Goal: Transaction & Acquisition: Subscribe to service/newsletter

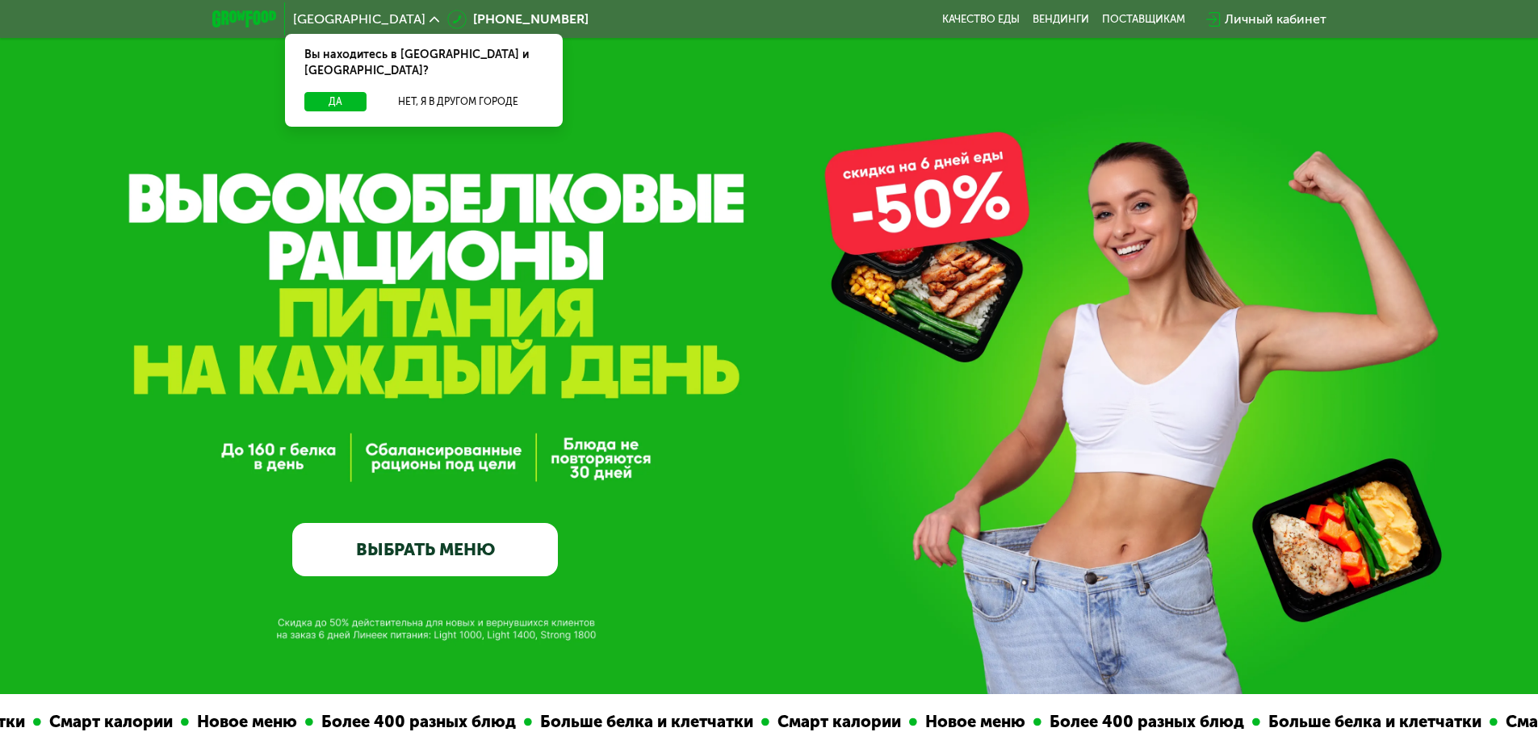
click at [313, 98] on div "Да Нет, я в другом городе" at bounding box center [424, 109] width 284 height 35
click at [321, 92] on button "Да" at bounding box center [335, 101] width 62 height 19
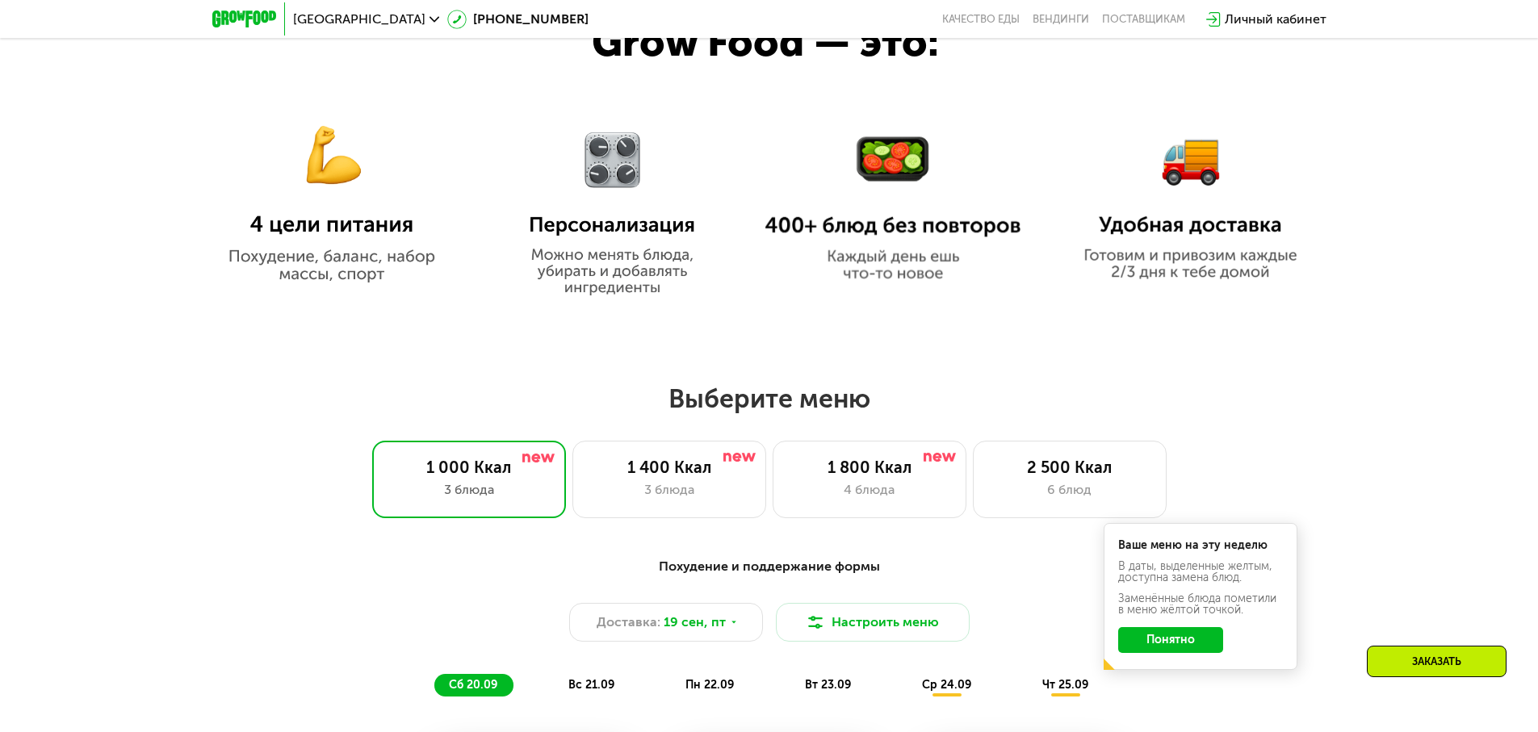
scroll to position [1146, 0]
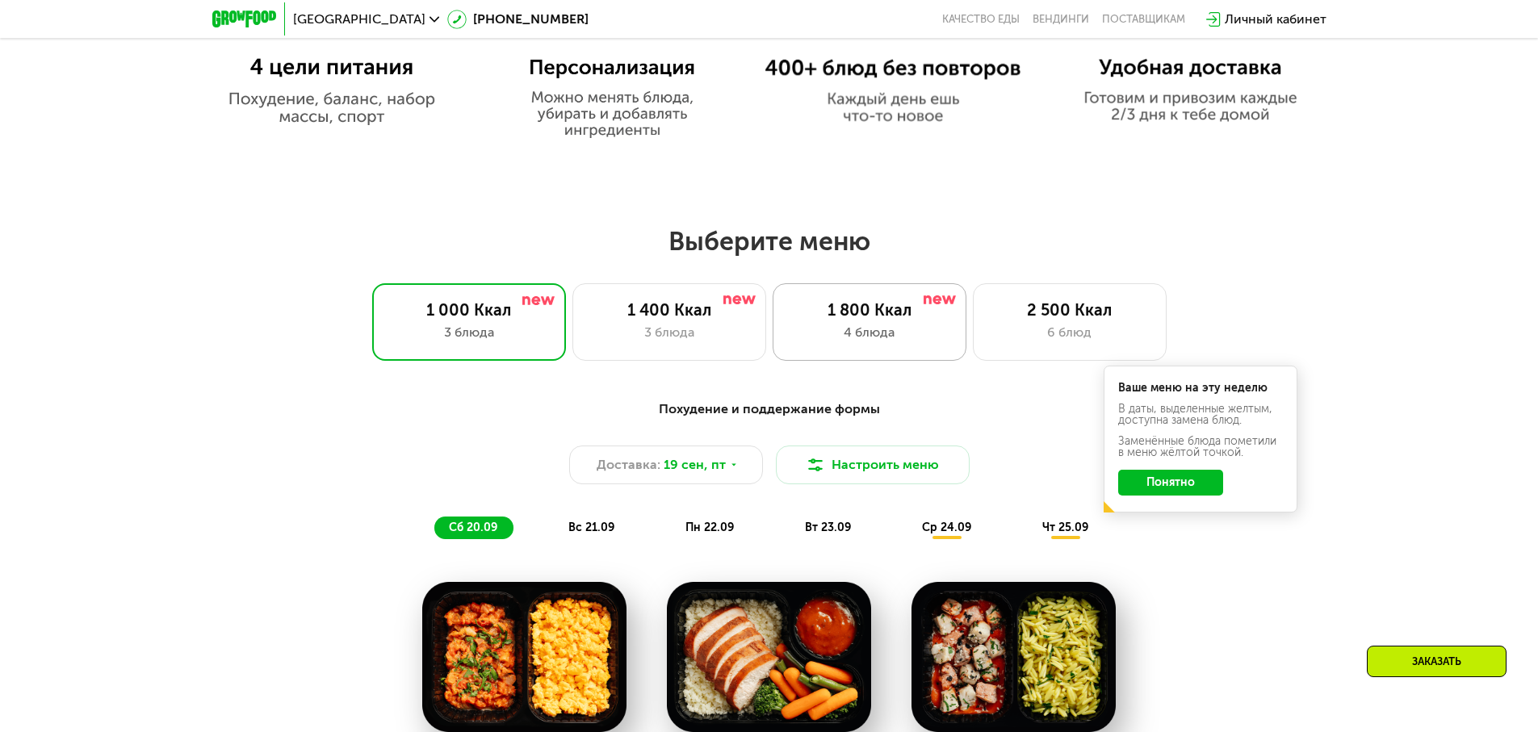
click at [910, 340] on div "4 блюда" at bounding box center [870, 332] width 160 height 19
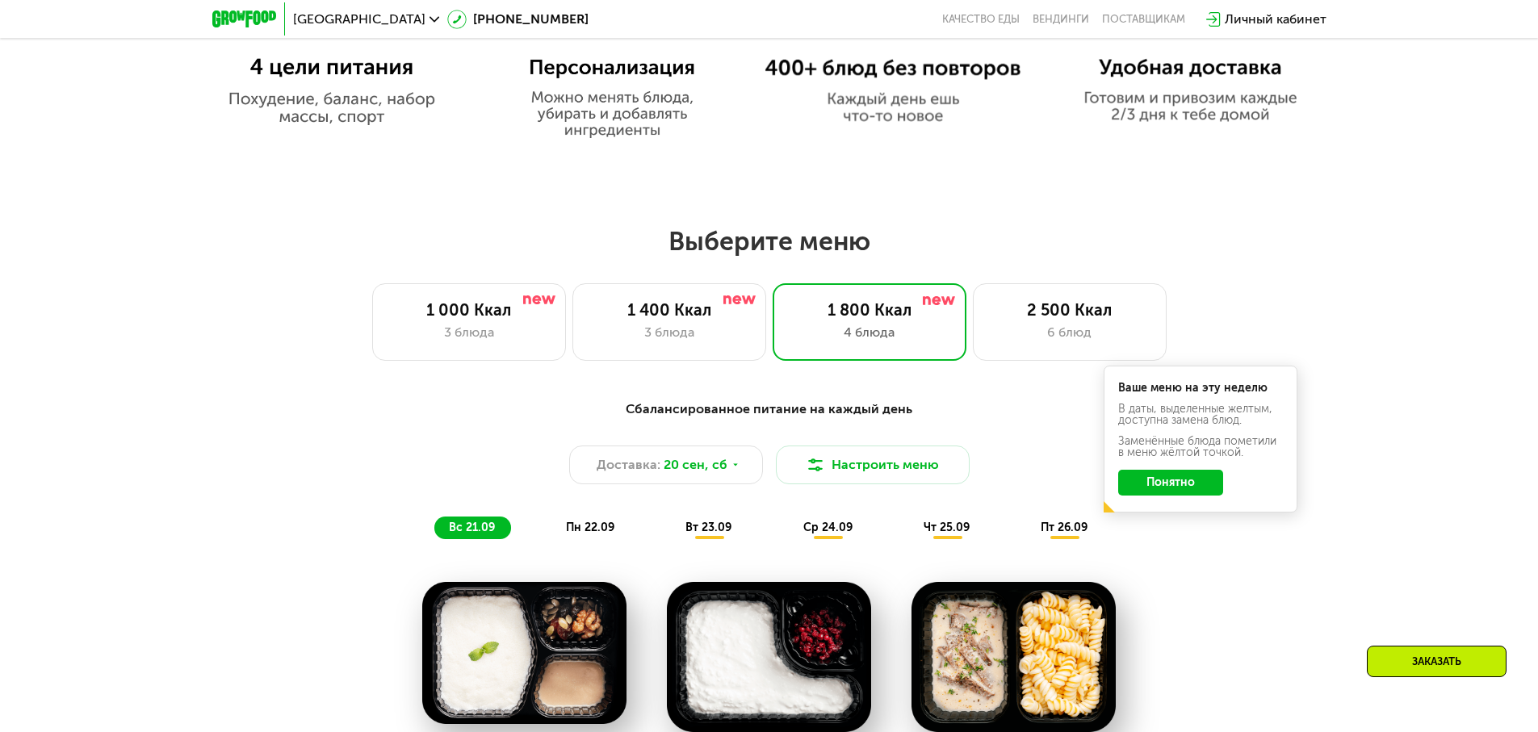
scroll to position [1489, 0]
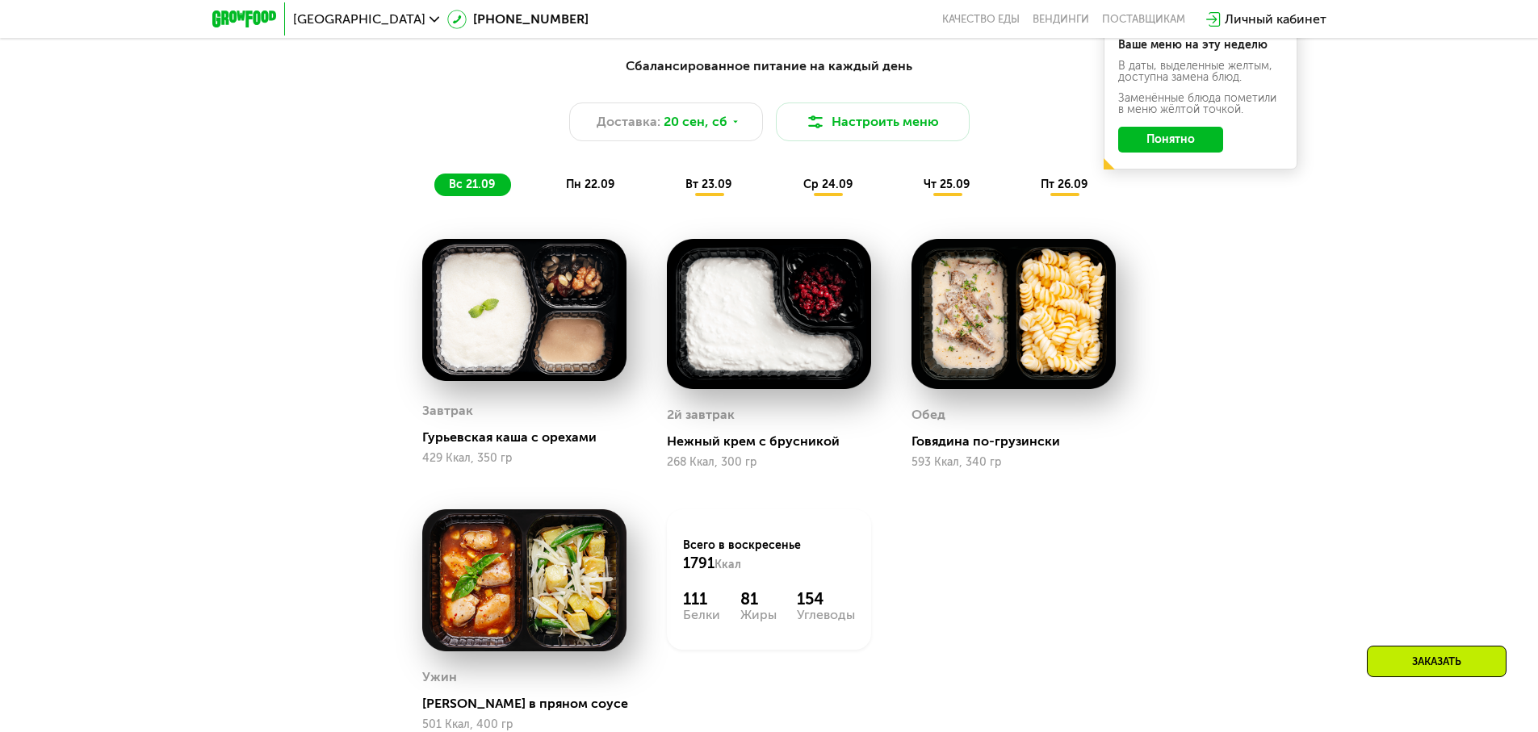
click at [608, 191] on span "пн 22.09" at bounding box center [590, 185] width 48 height 14
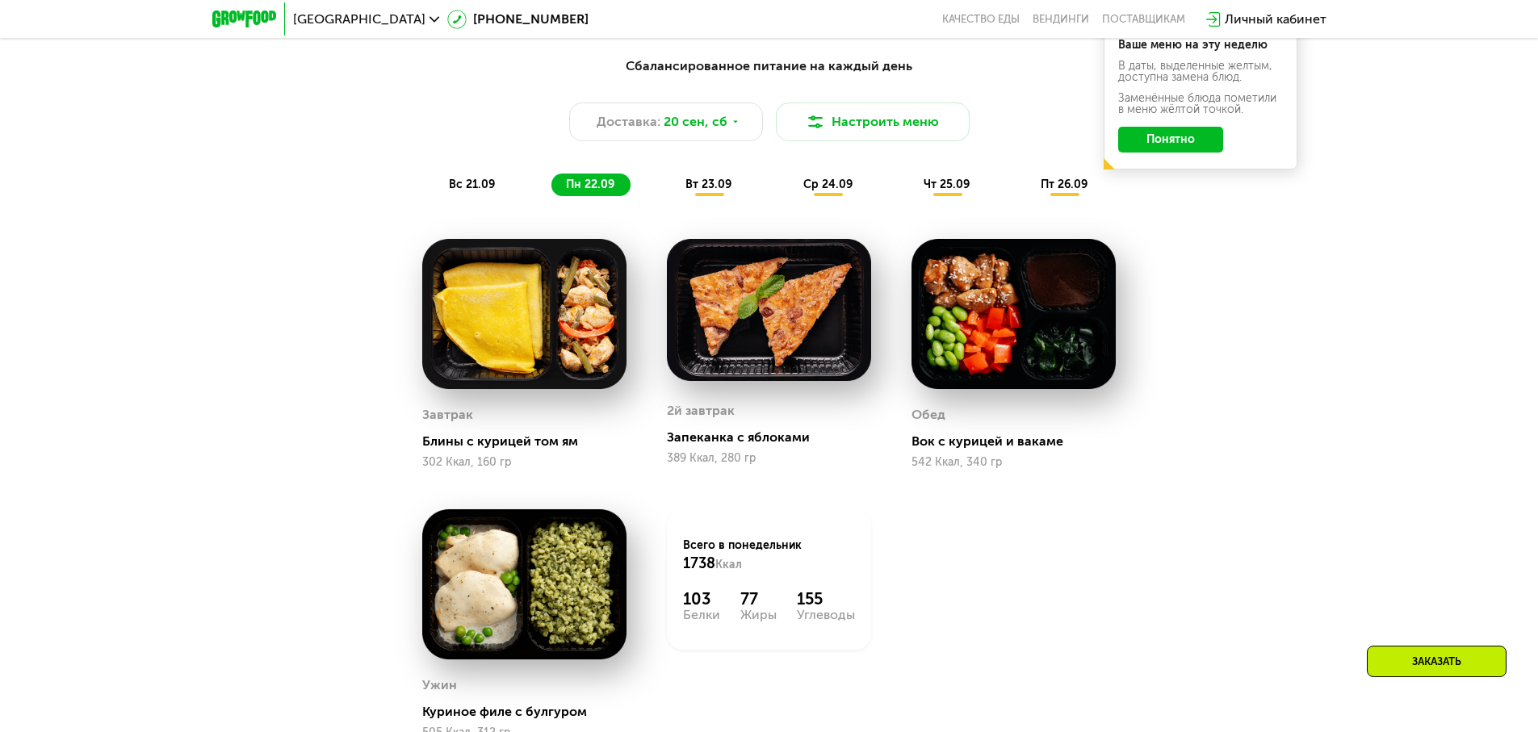
click at [701, 191] on span "вт 23.09" at bounding box center [708, 185] width 46 height 14
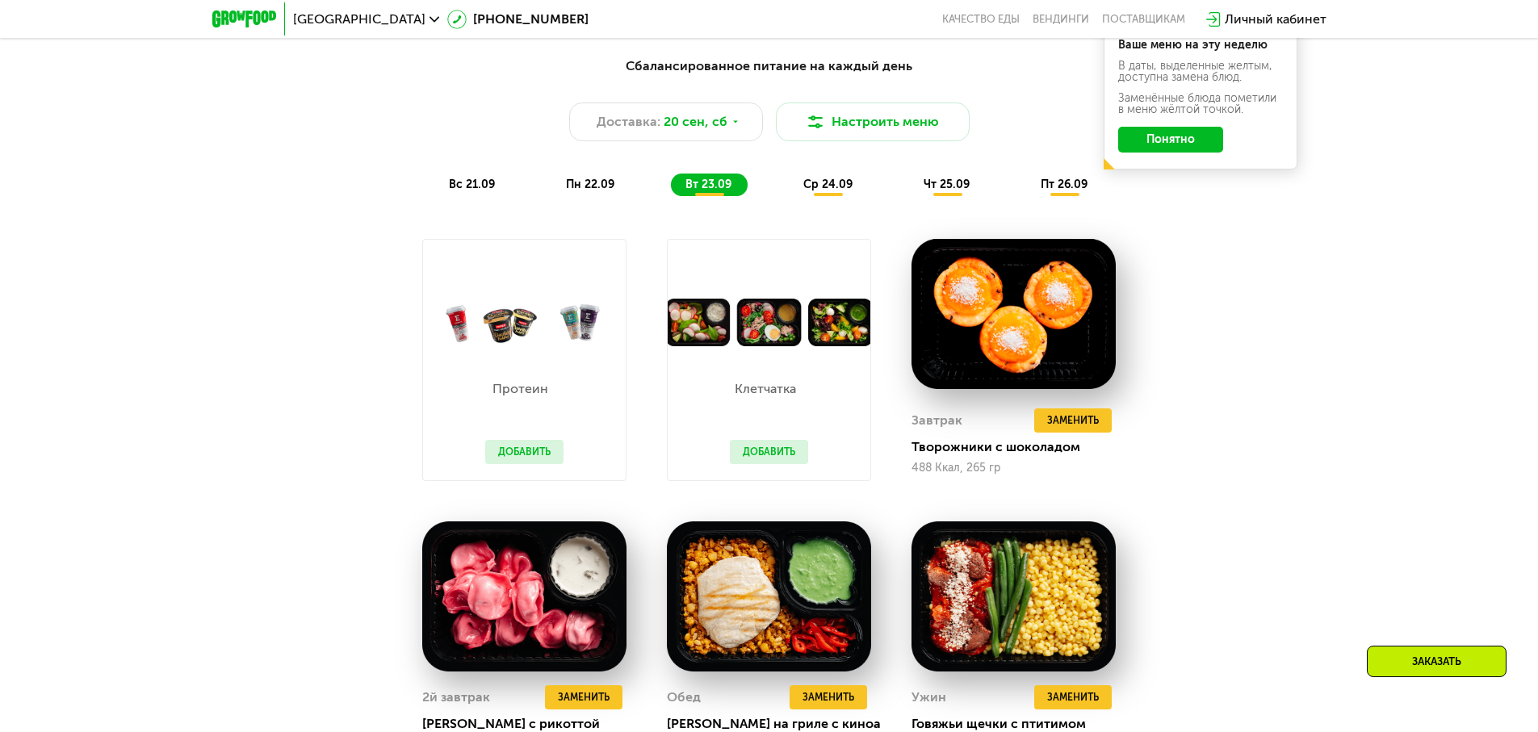
click at [832, 185] on span "ср 24.09" at bounding box center [827, 185] width 49 height 14
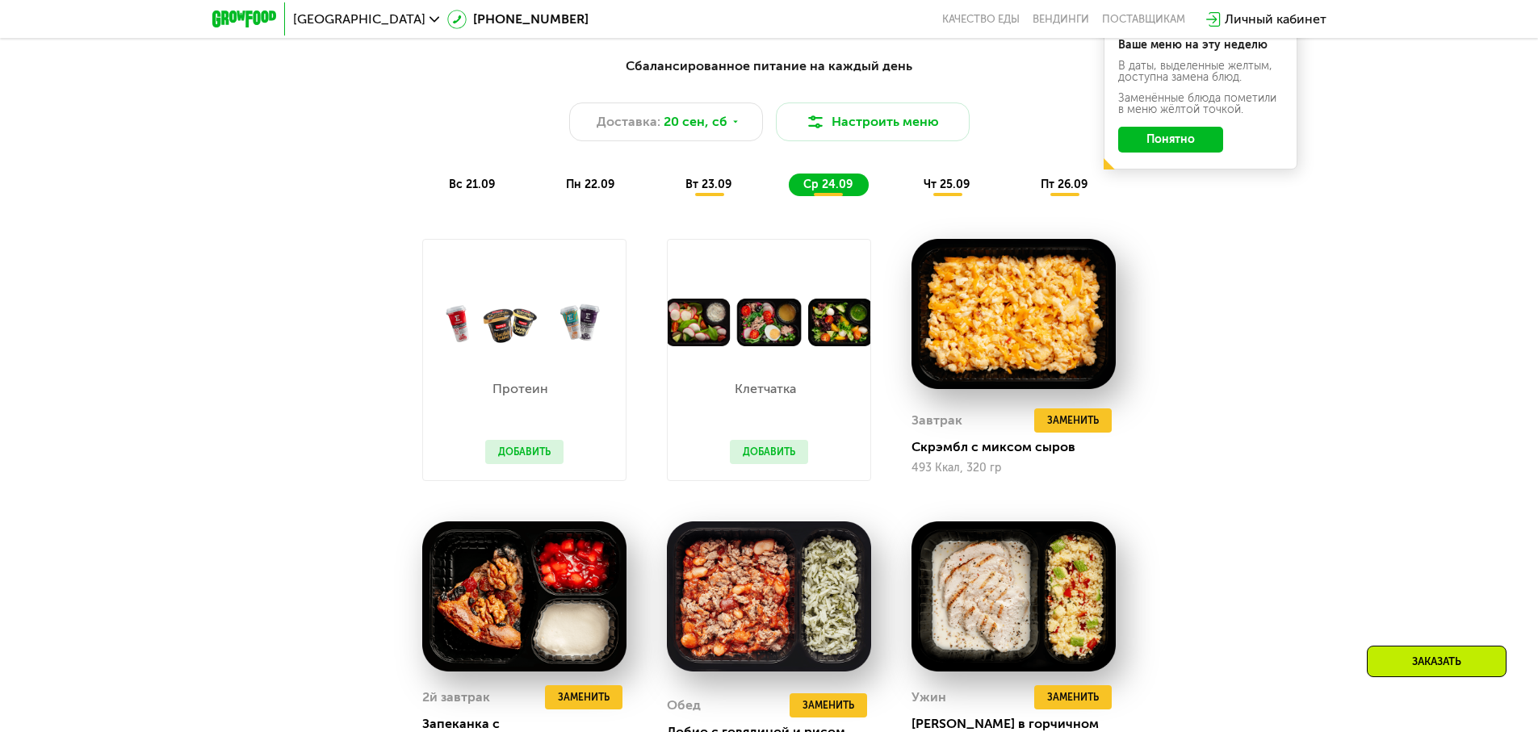
click at [964, 182] on span "чт 25.09" at bounding box center [947, 185] width 46 height 14
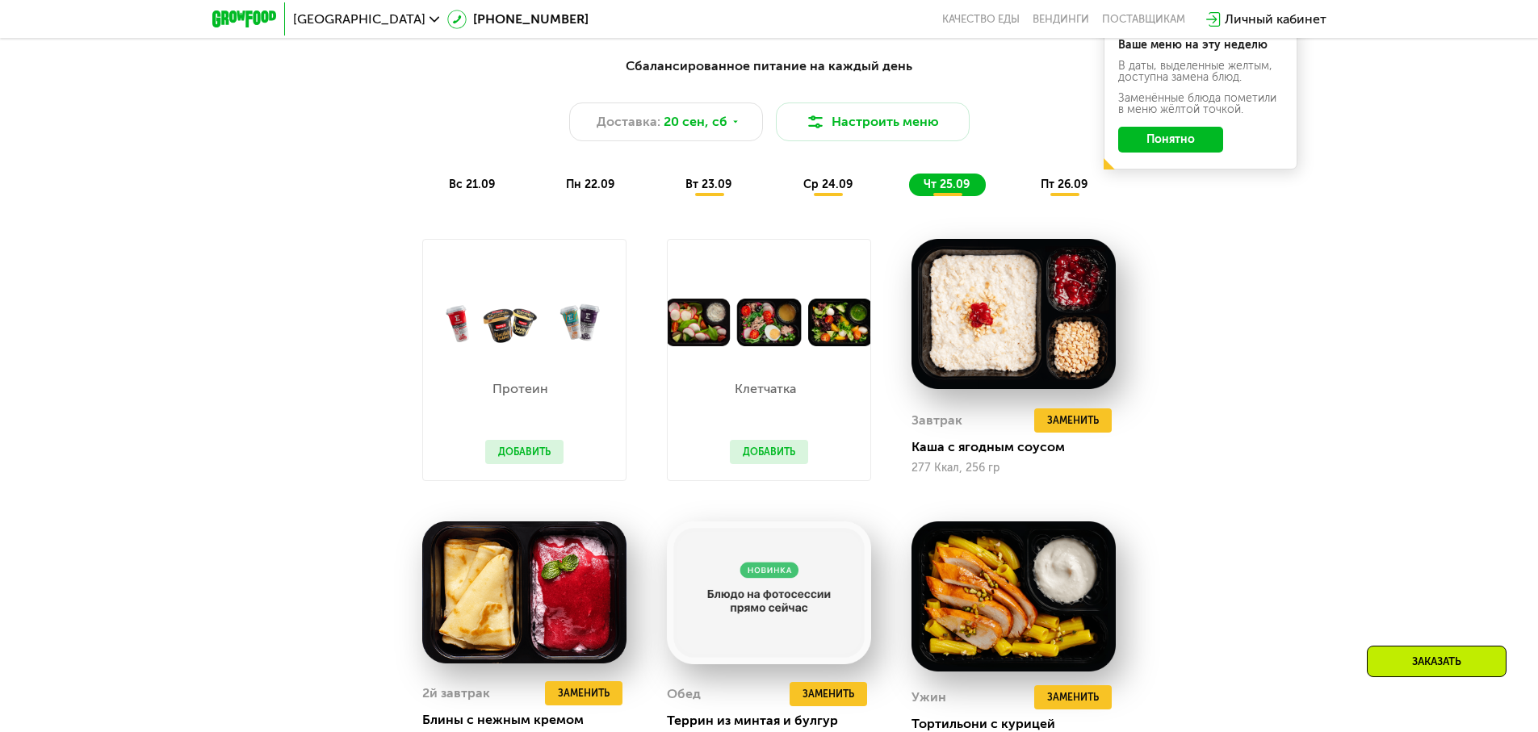
click at [1042, 187] on span "пт 26.09" at bounding box center [1064, 185] width 47 height 14
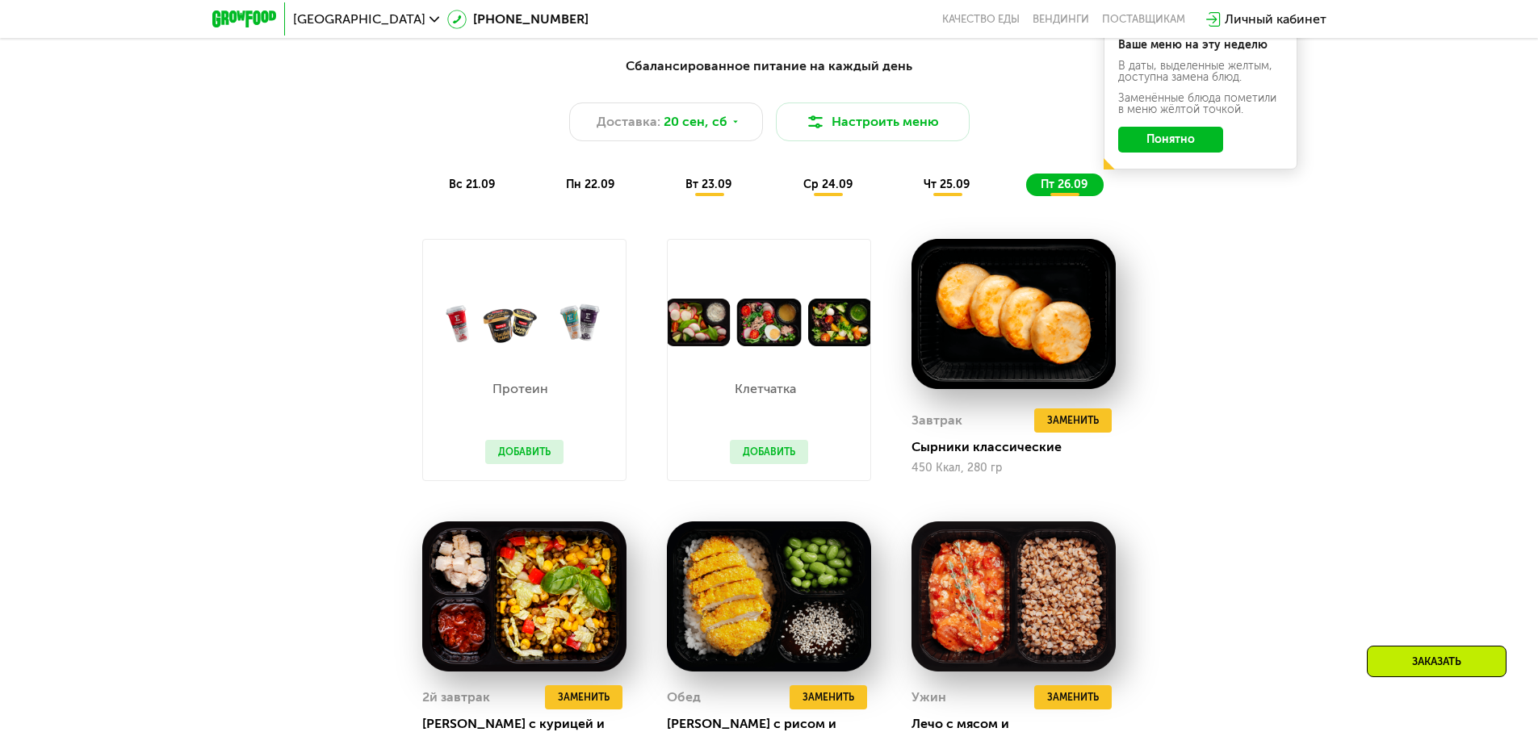
click at [1140, 145] on button "Понятно" at bounding box center [1170, 140] width 105 height 26
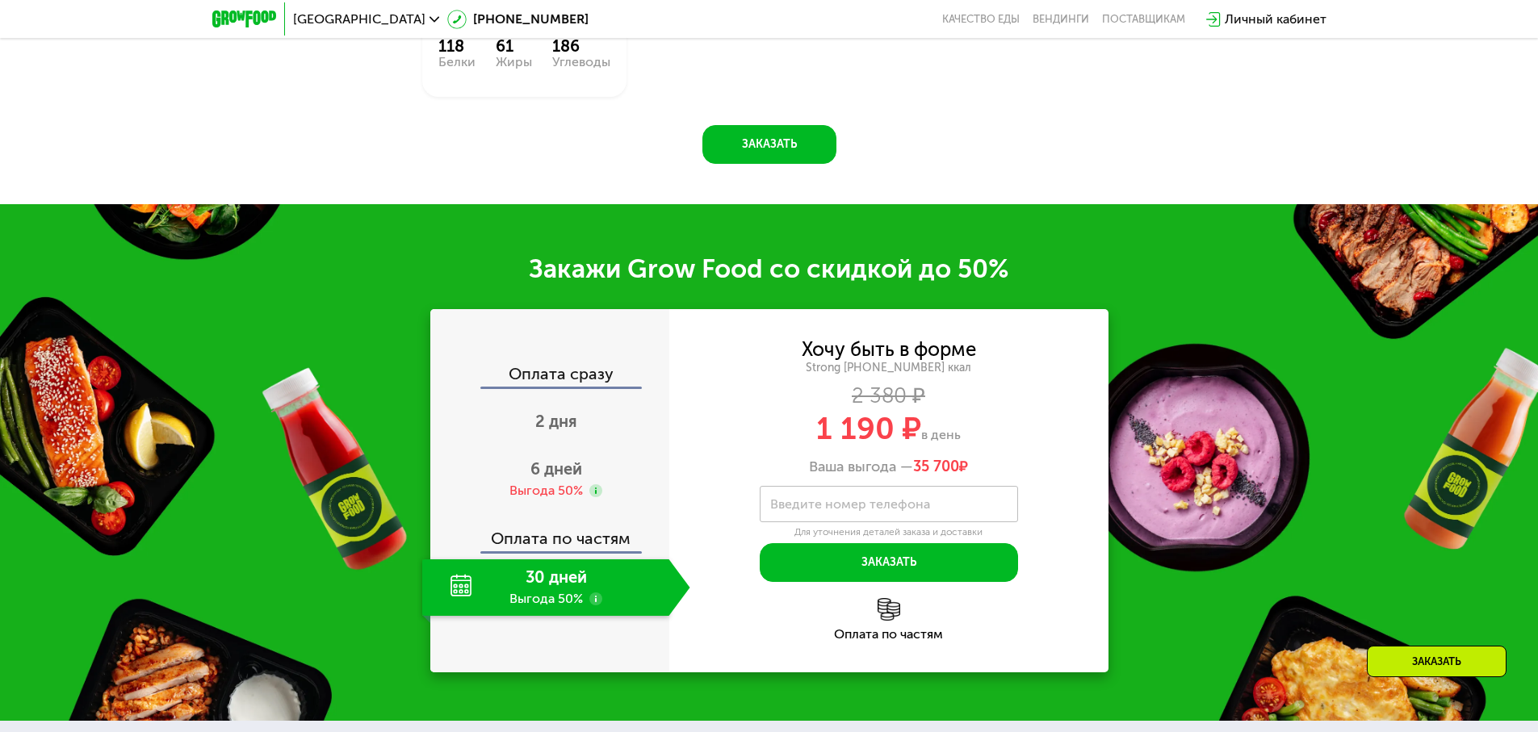
scroll to position [2393, 0]
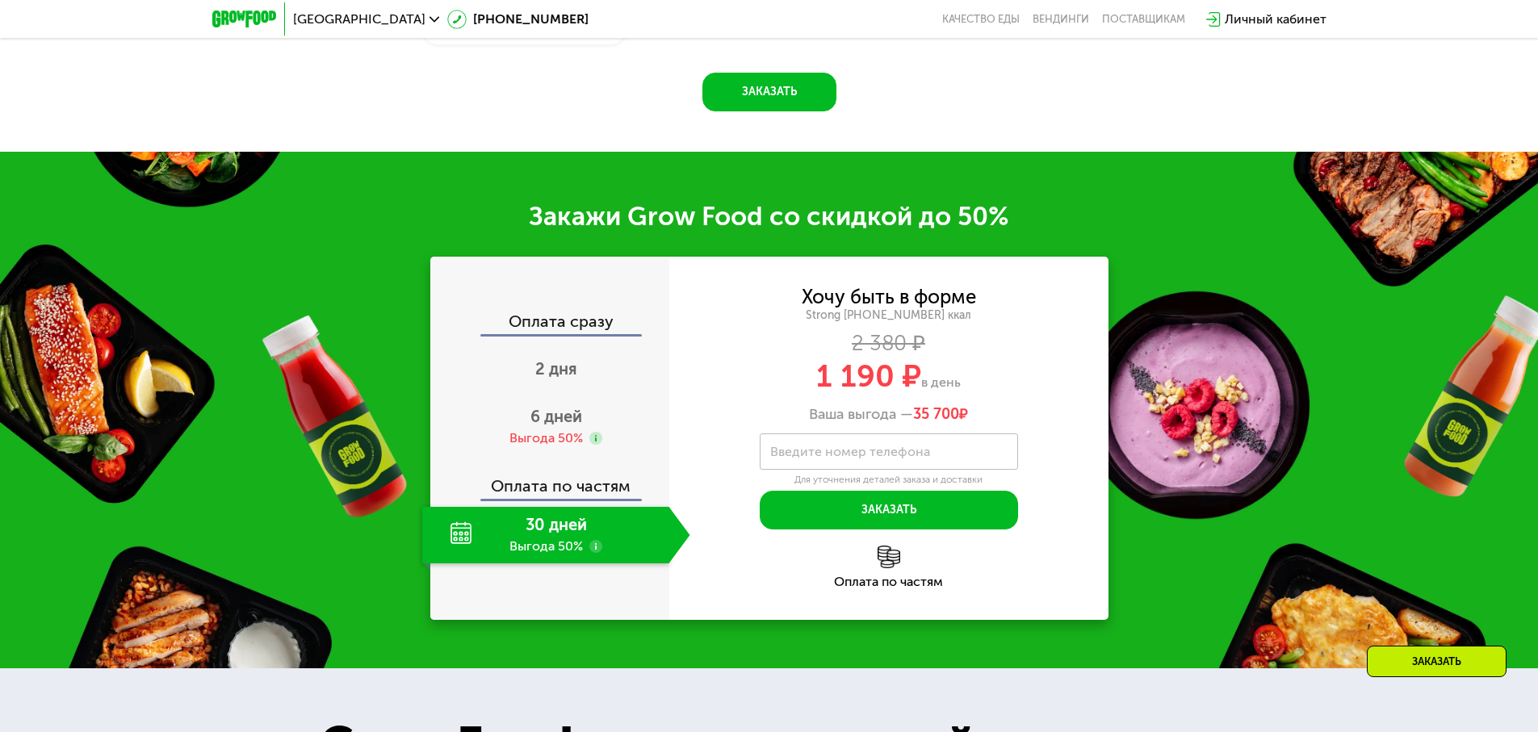
click at [590, 540] on use at bounding box center [595, 546] width 13 height 13
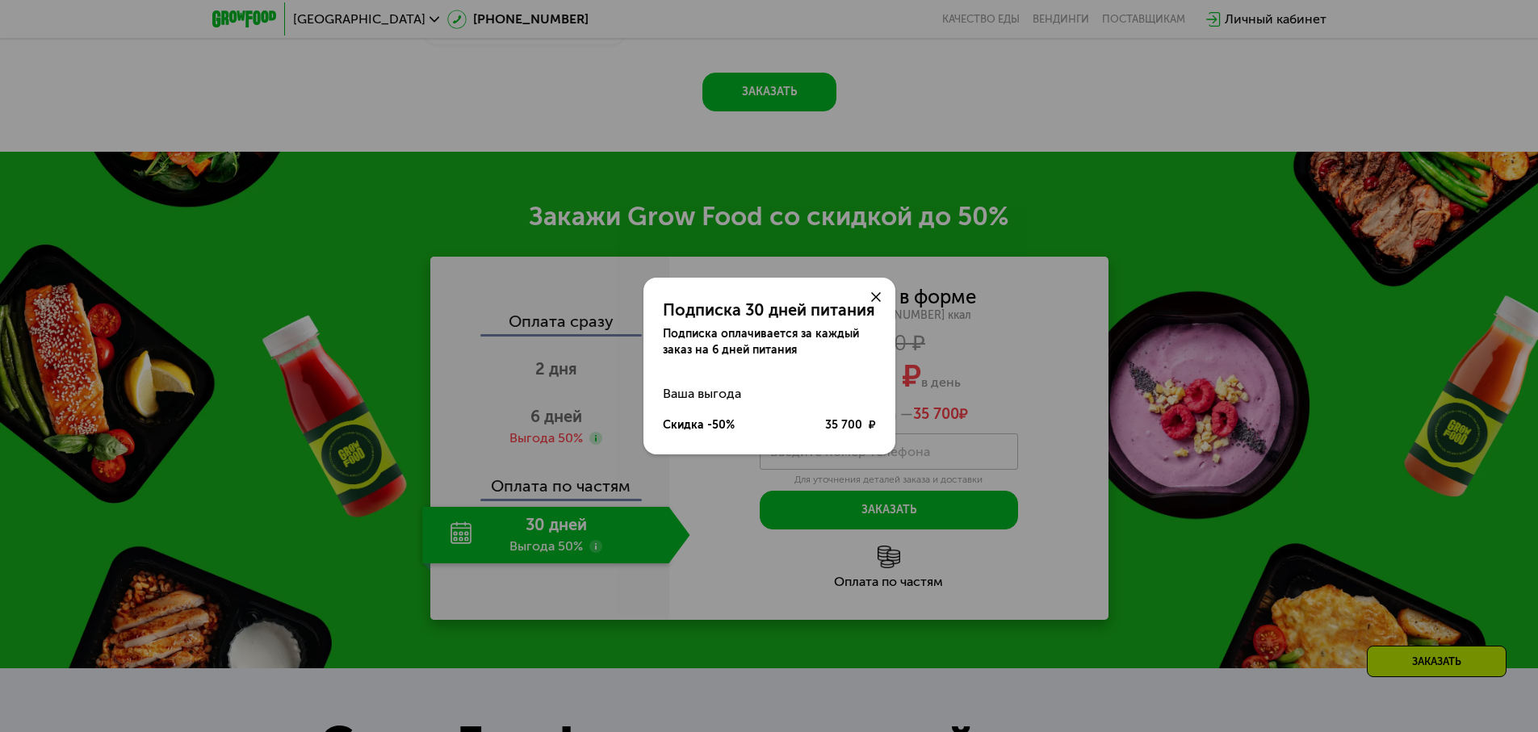
click at [590, 414] on div "Подписка 30 дней питания Подписка оплачивается за каждый заказ на 6 дней питани…" at bounding box center [769, 366] width 1538 height 732
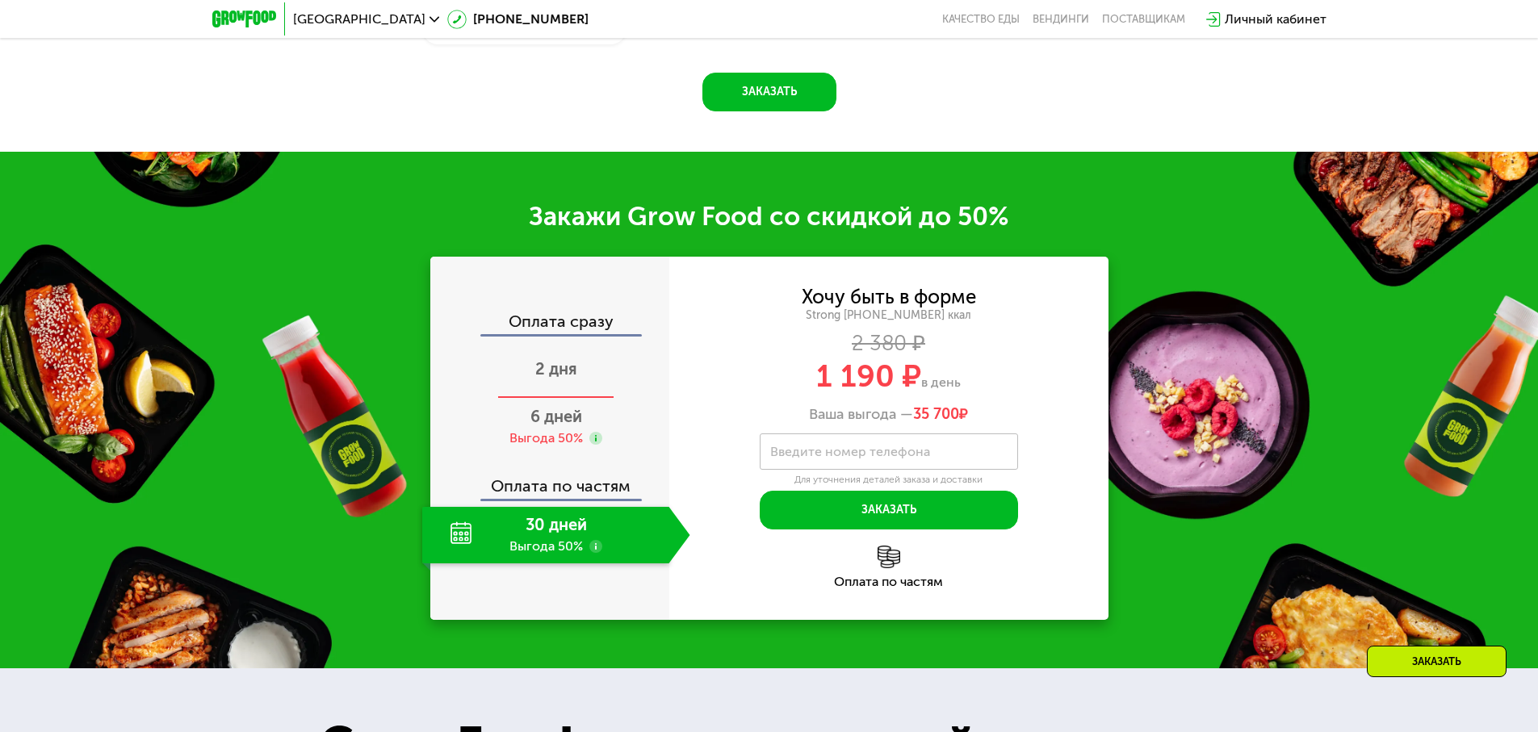
click at [590, 367] on div "2 дня" at bounding box center [556, 370] width 268 height 57
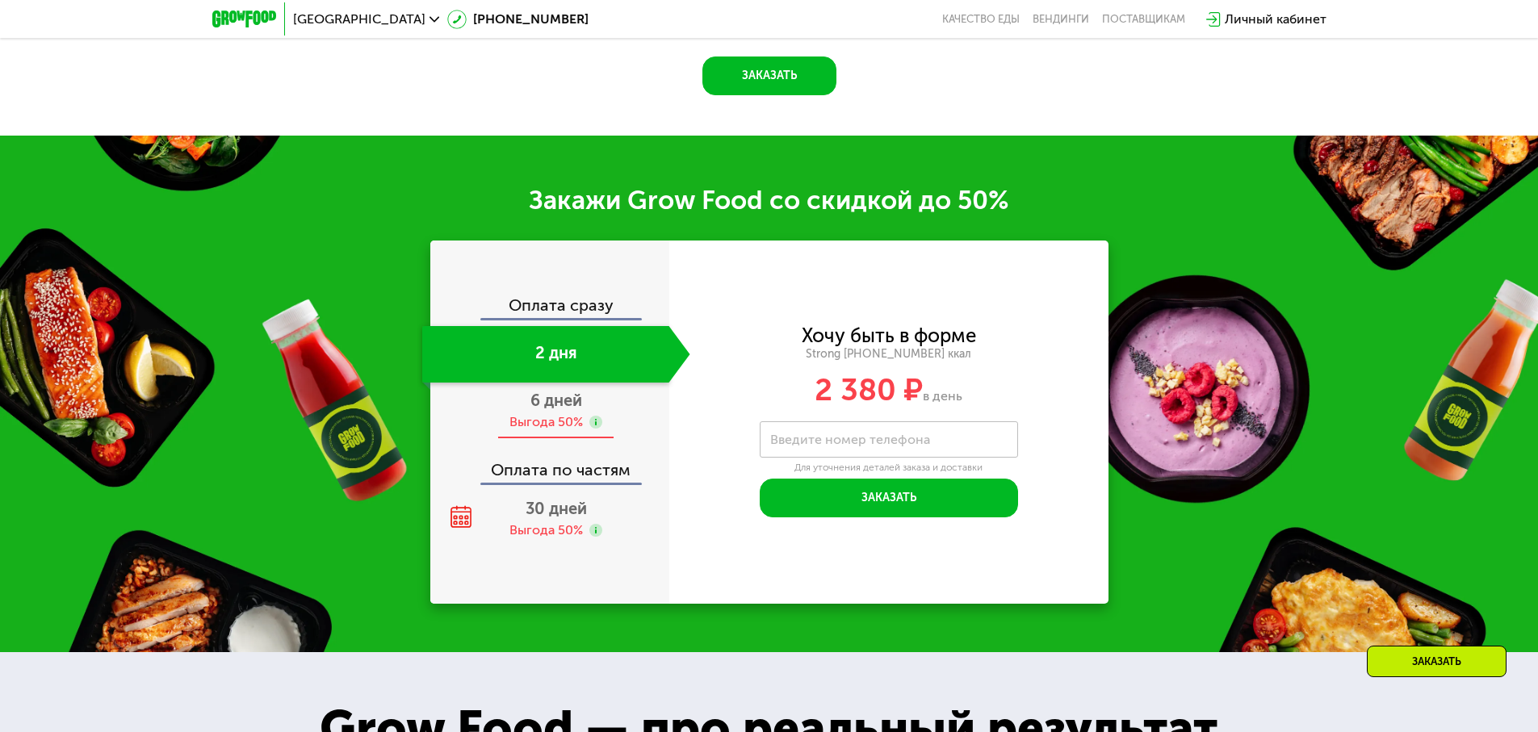
click at [591, 417] on div "6 дней Выгода 50%" at bounding box center [556, 411] width 268 height 57
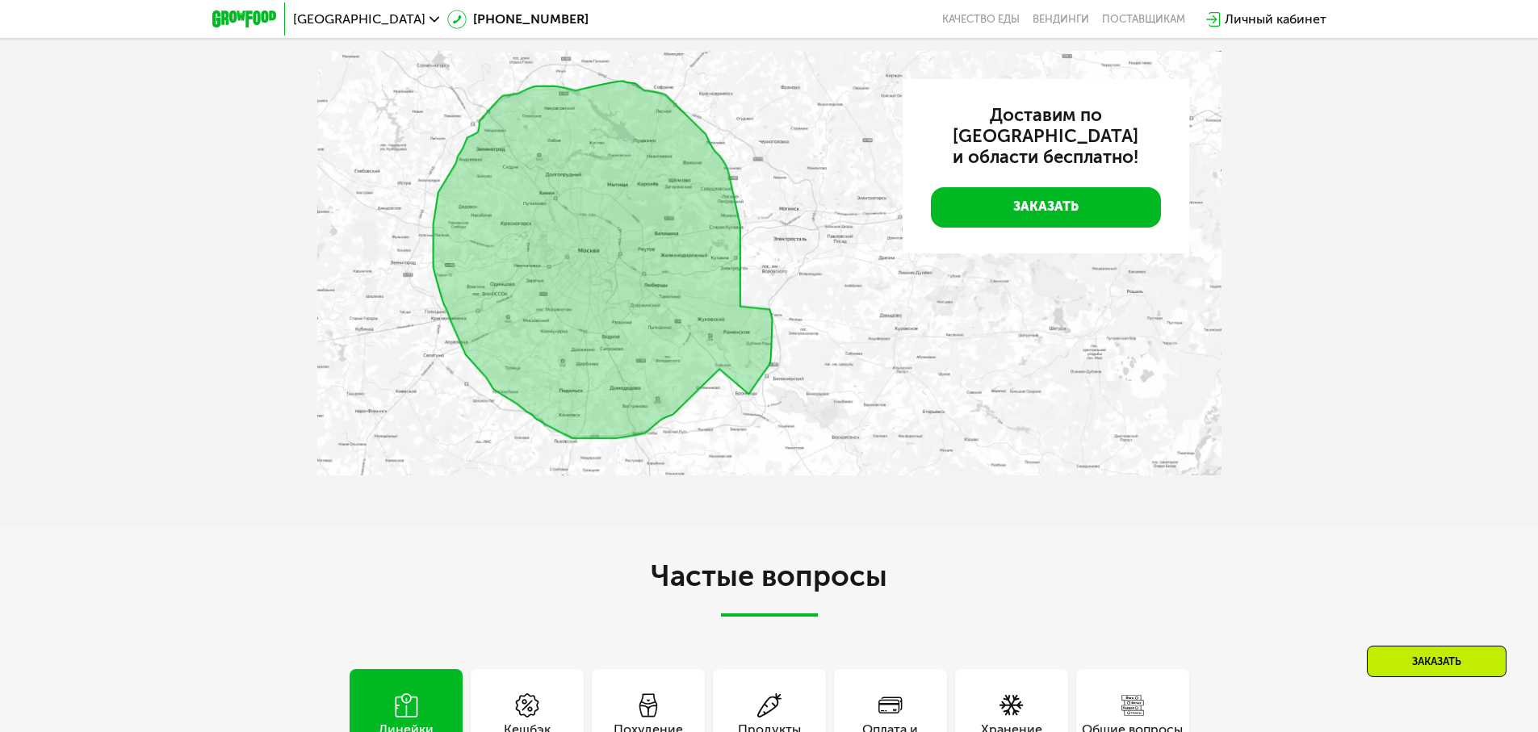
scroll to position [4644, 0]
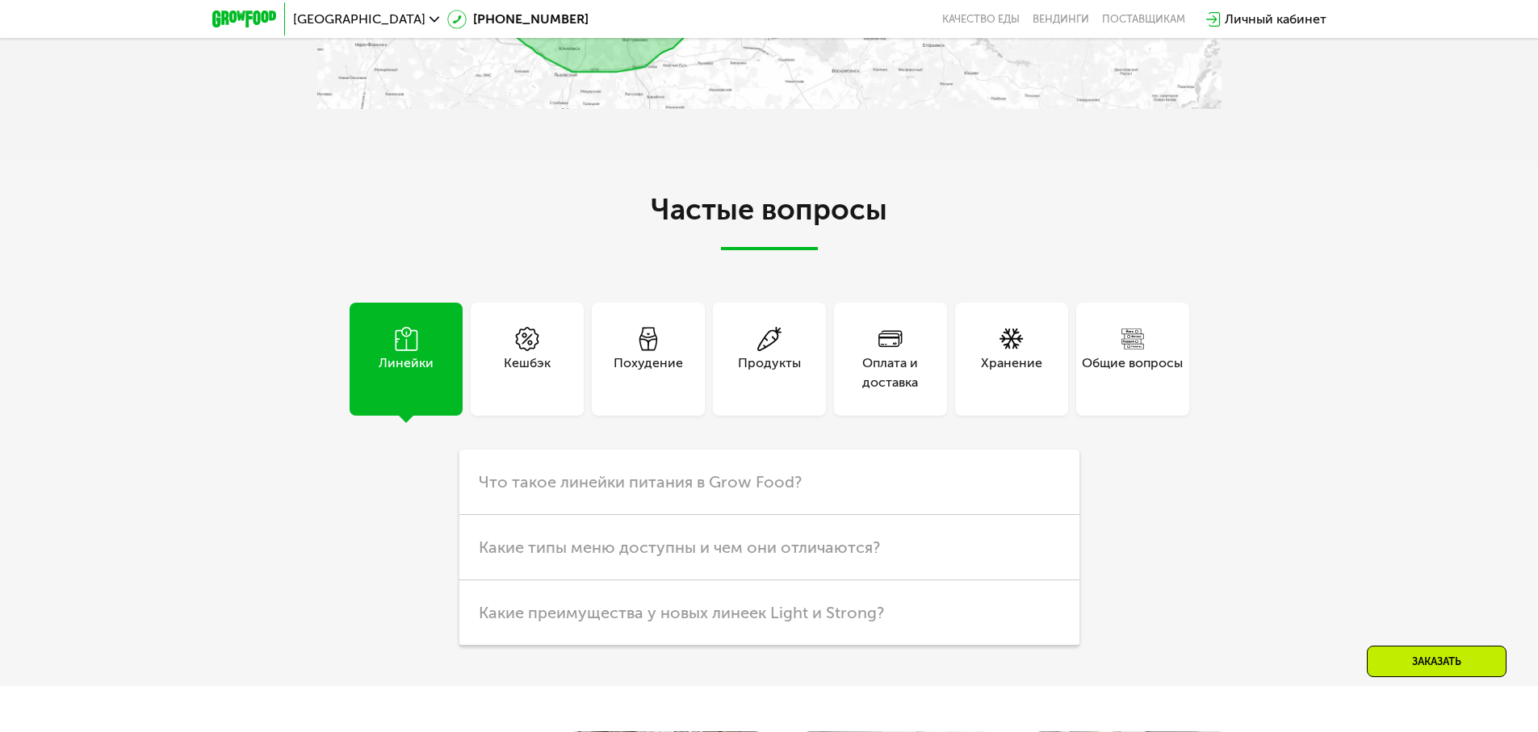
click at [521, 373] on div "Кешбэк" at bounding box center [527, 373] width 47 height 39
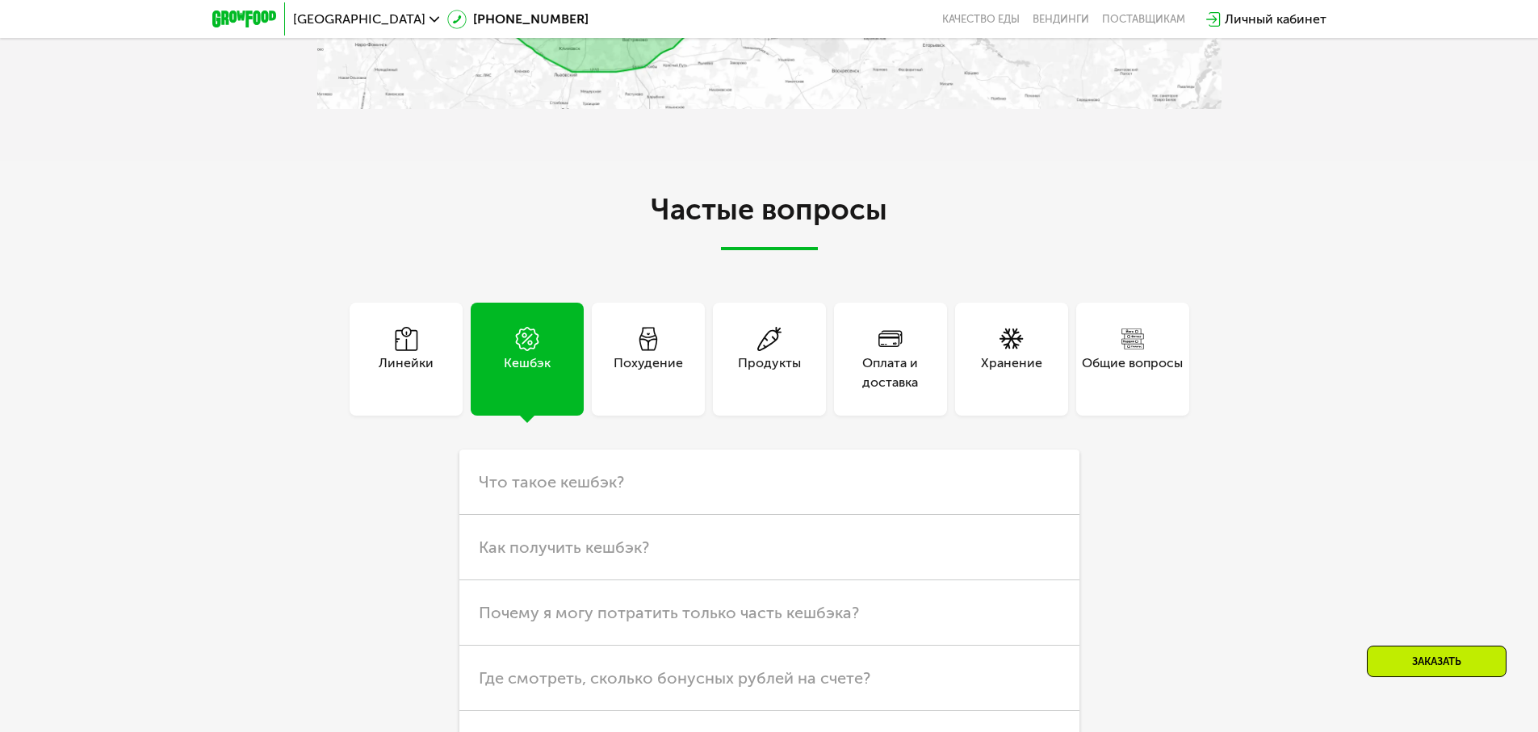
click at [645, 372] on div "Похудение" at bounding box center [648, 373] width 69 height 39
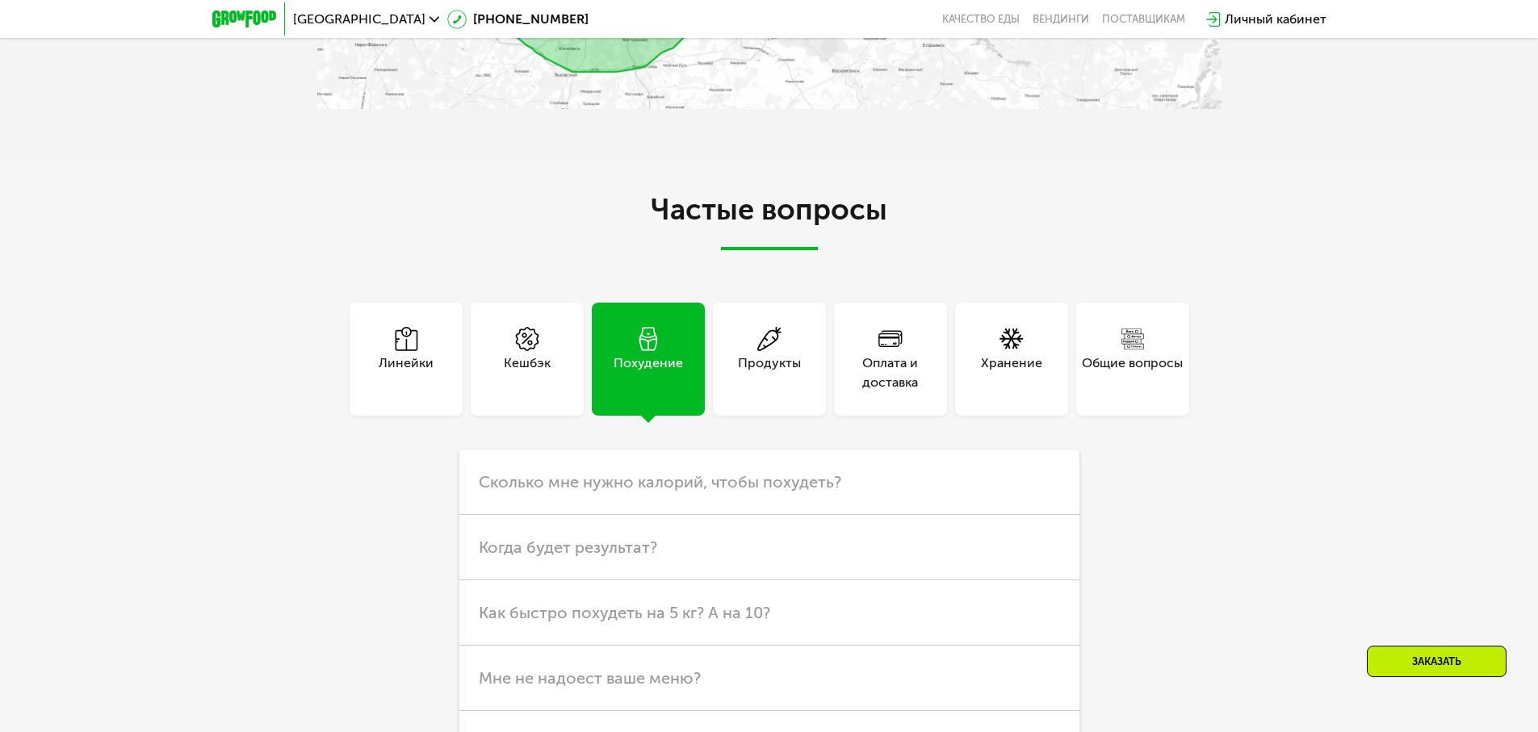
click at [811, 384] on div "Продукты" at bounding box center [769, 359] width 113 height 113
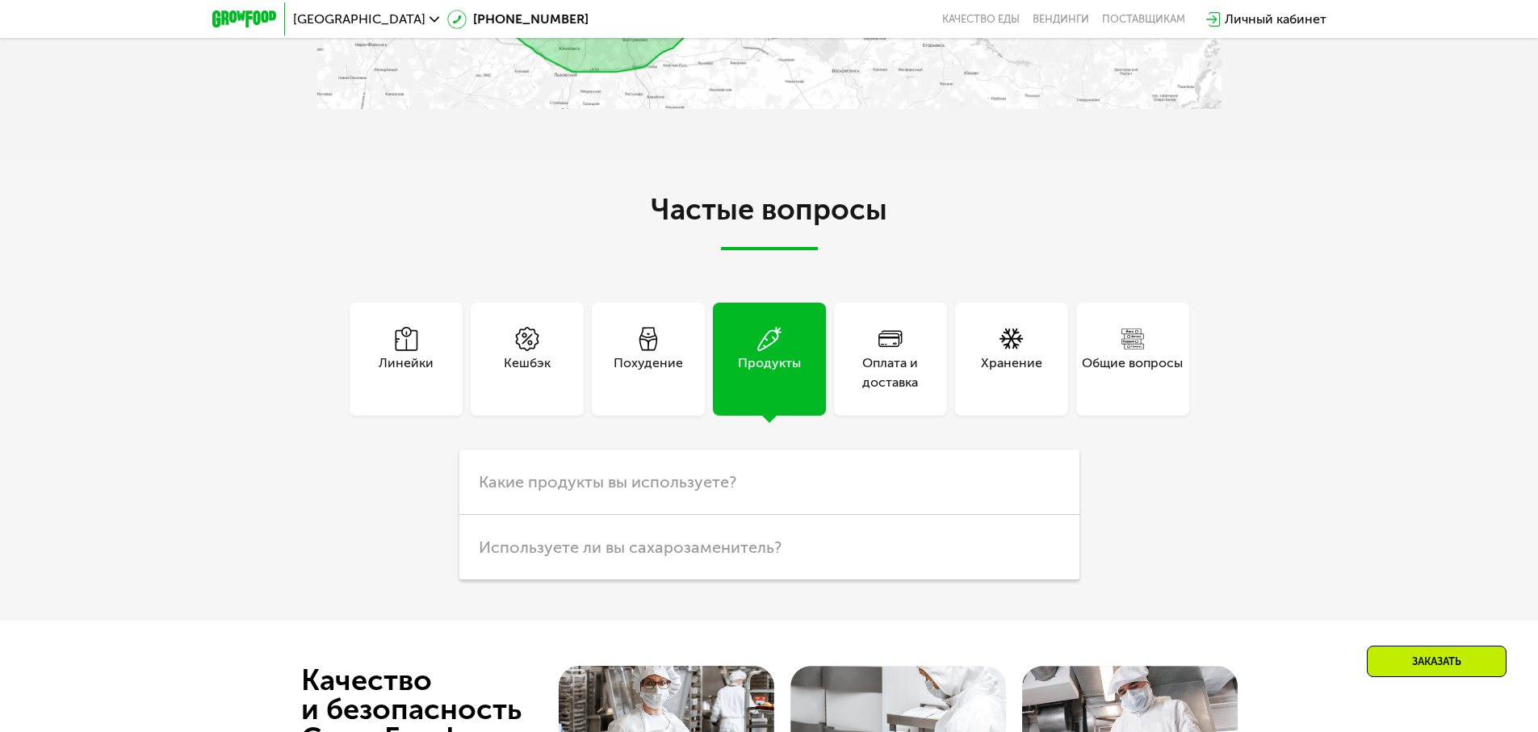
click at [892, 384] on div "Оплата и доставка" at bounding box center [890, 373] width 113 height 39
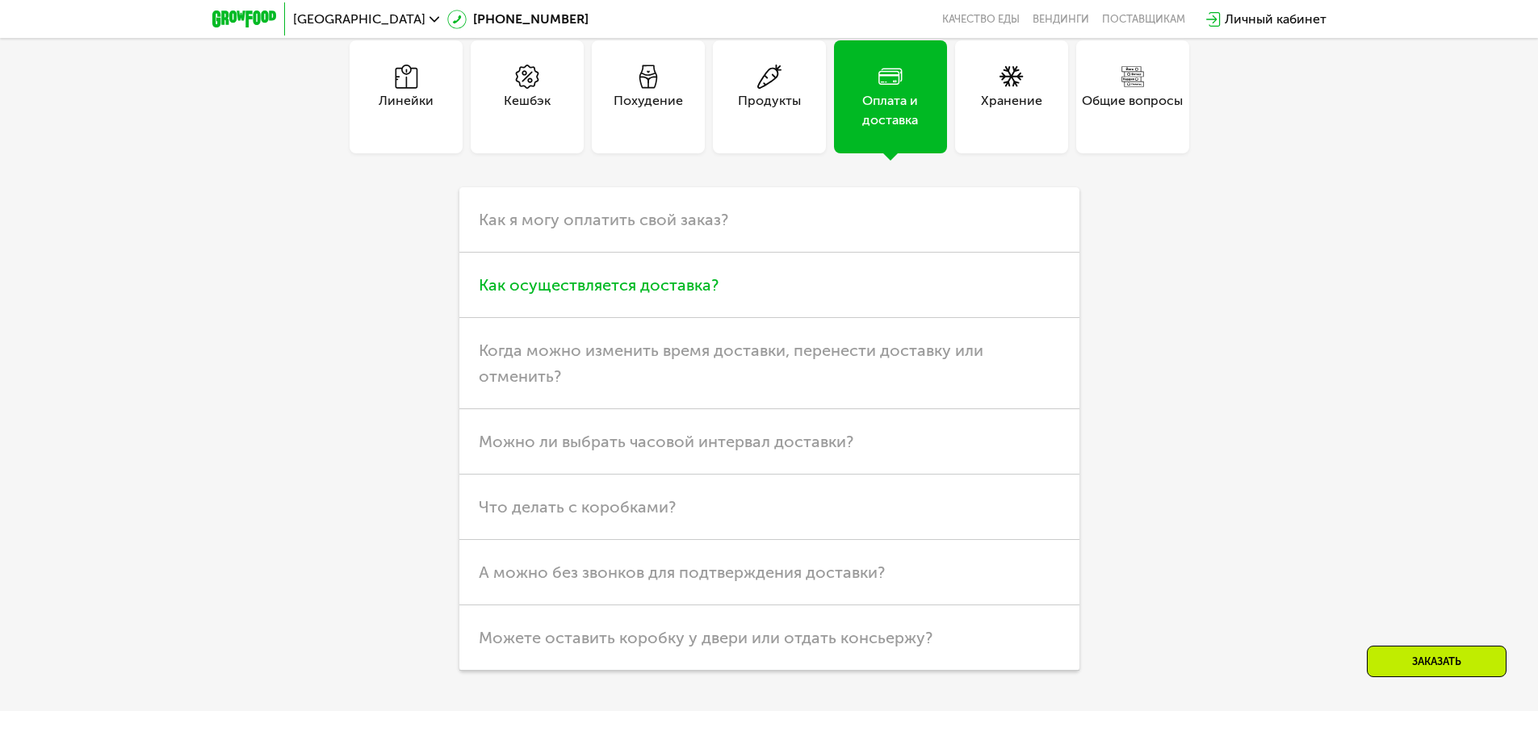
scroll to position [4969, 0]
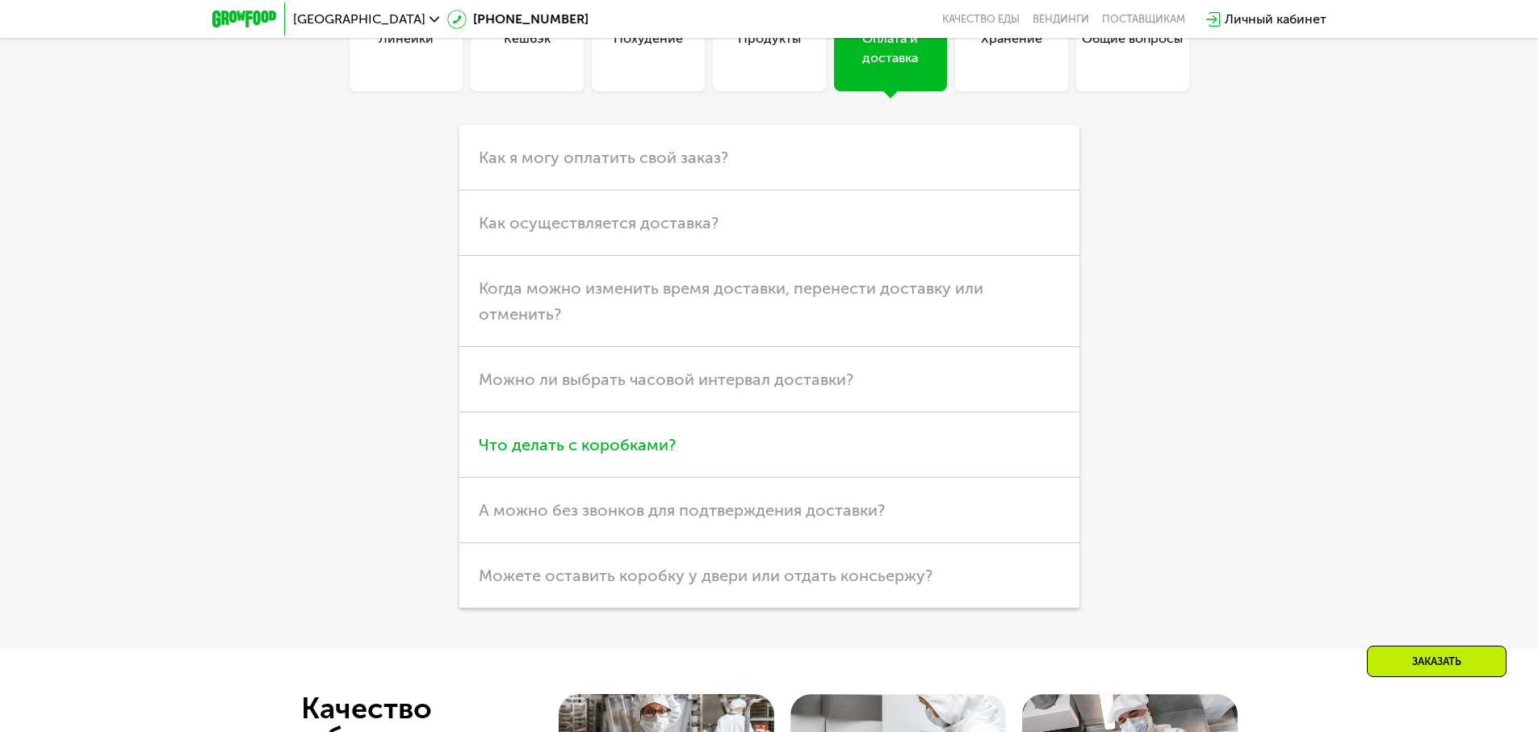
click at [736, 466] on h3 "Что делать с коробками?" at bounding box center [769, 445] width 620 height 65
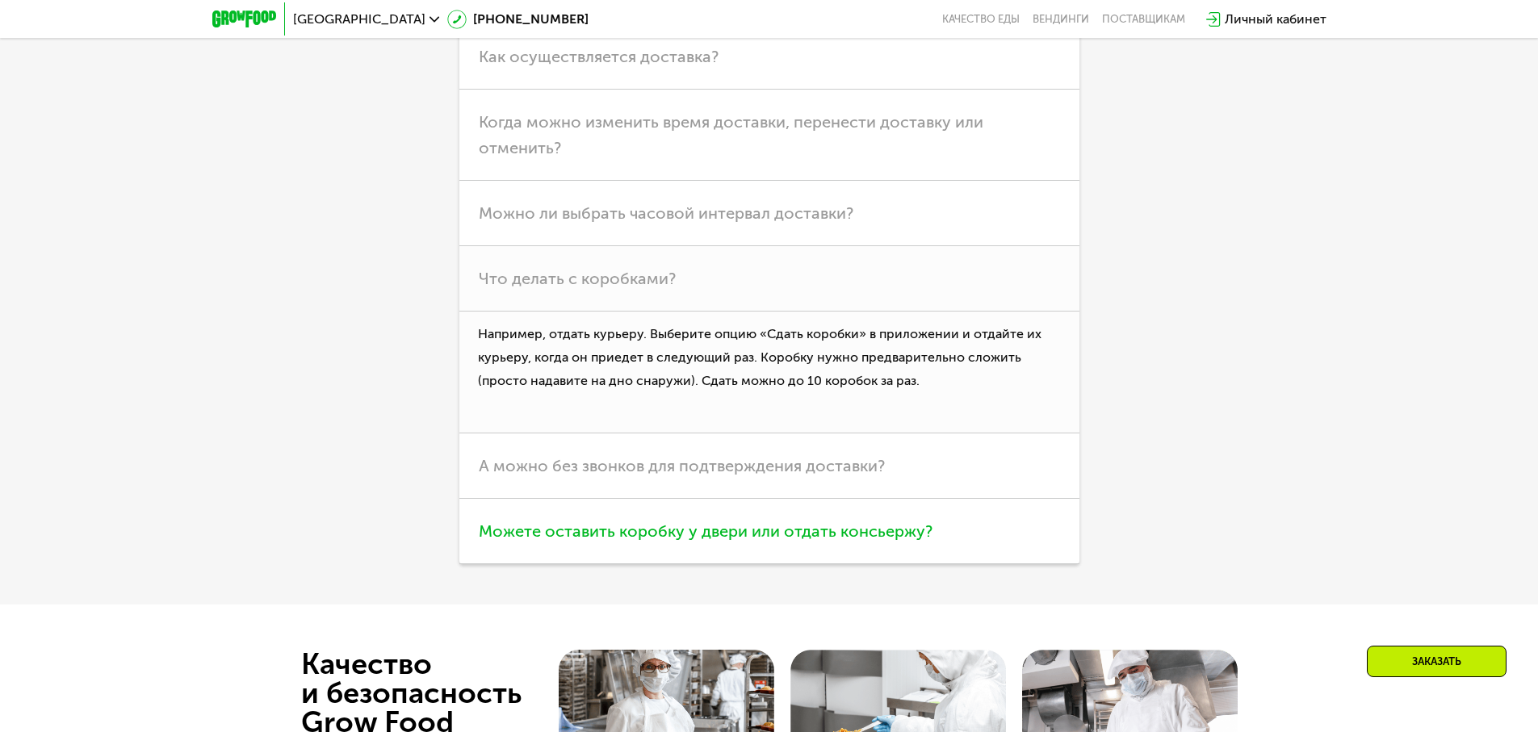
scroll to position [5218, 0]
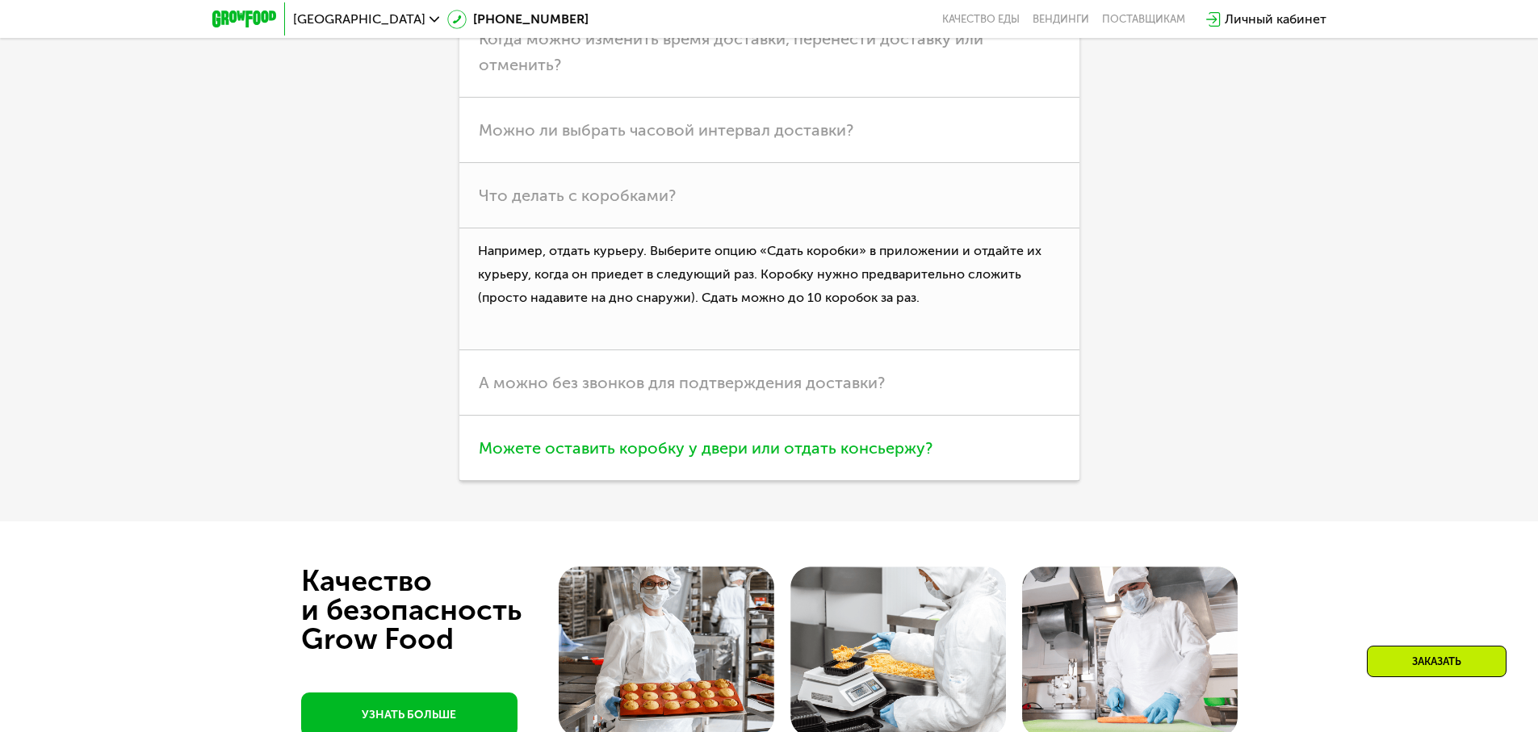
click at [743, 467] on h3 "Можете оставить коробку у двери или отдать консьержу?" at bounding box center [769, 448] width 620 height 65
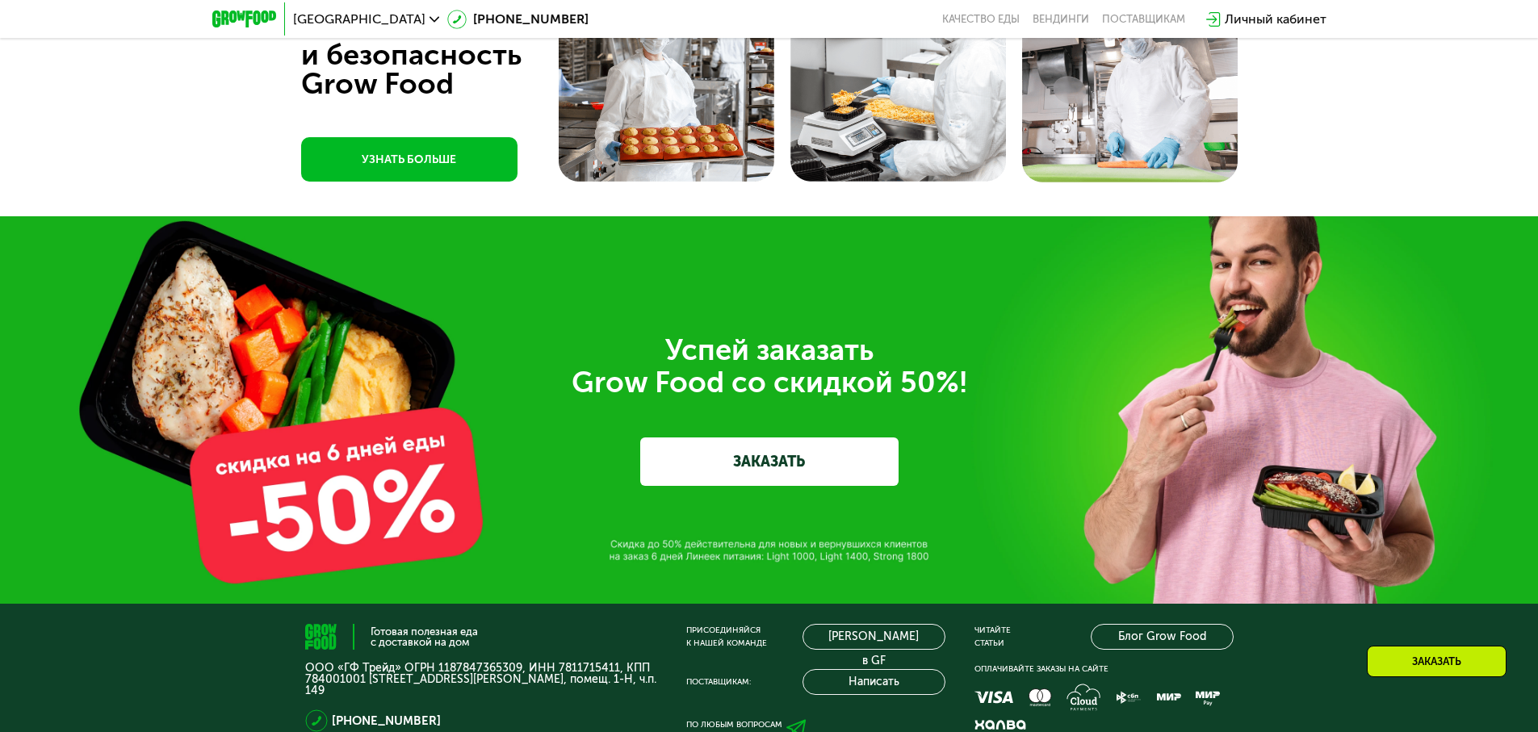
scroll to position [5949, 0]
